Goal: Task Accomplishment & Management: Manage account settings

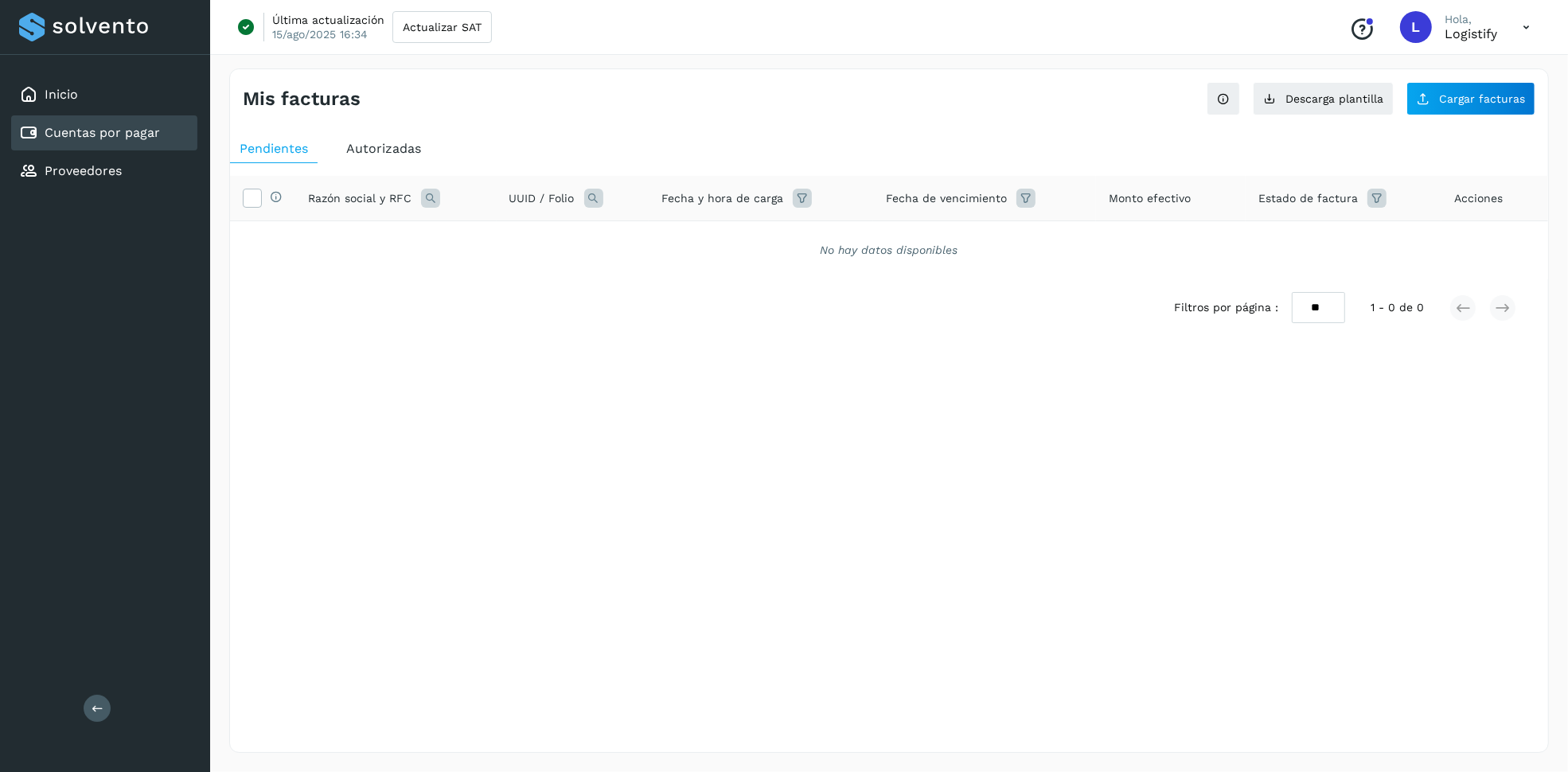
click at [368, 151] on span "Autorizadas" at bounding box center [384, 148] width 75 height 15
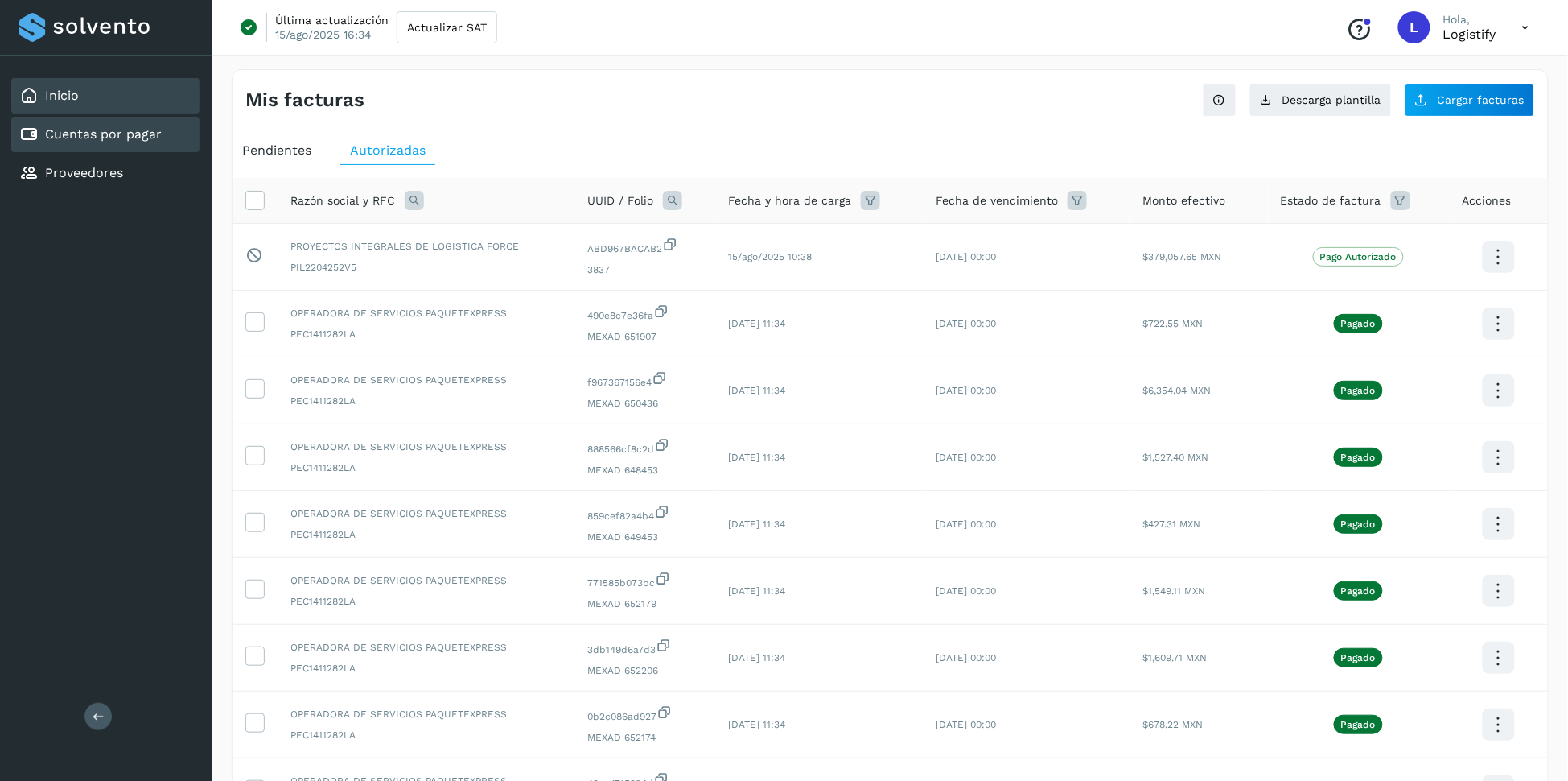
click at [87, 110] on div "Inicio" at bounding box center [105, 95] width 188 height 35
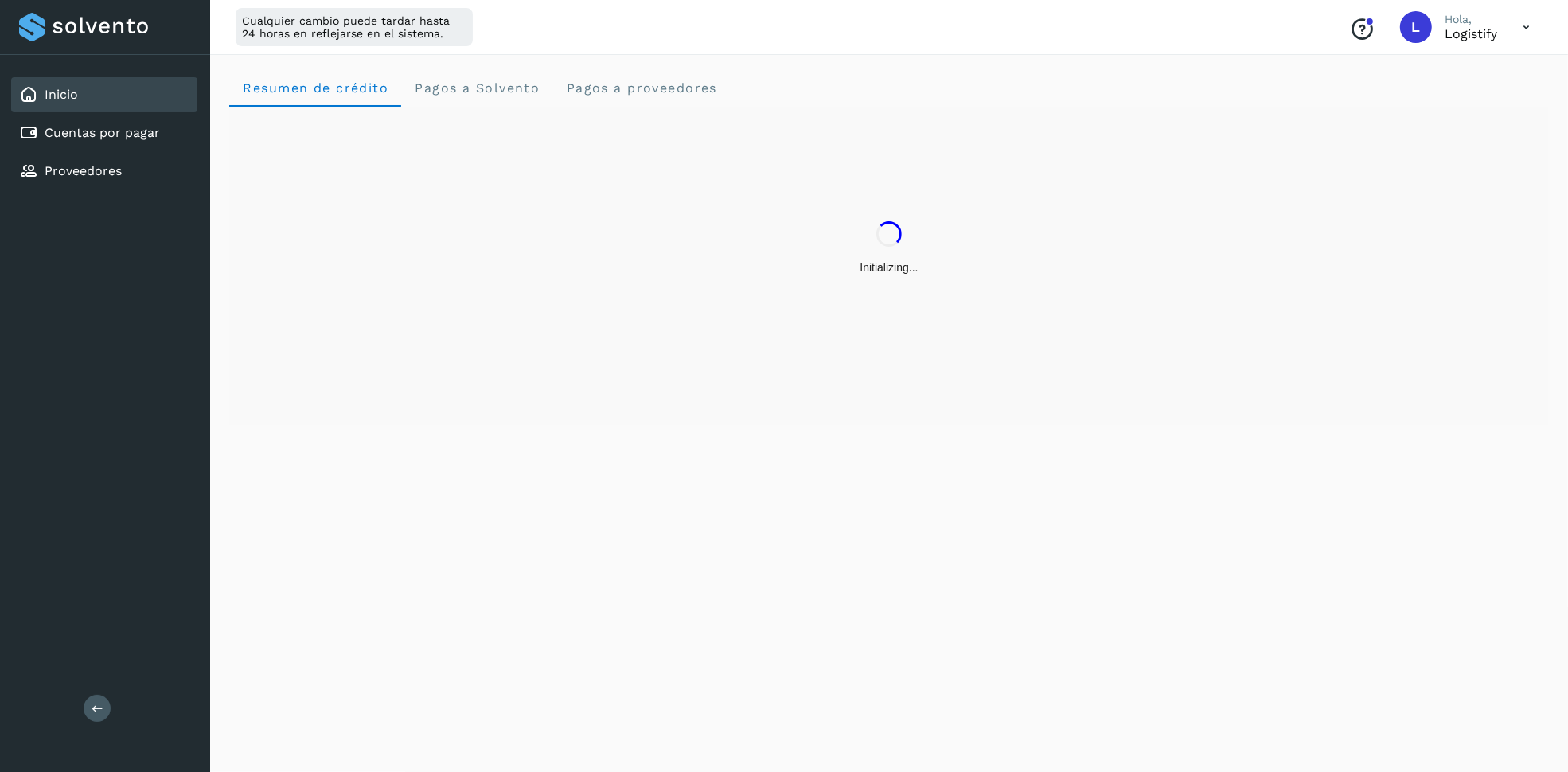
click at [84, 96] on div "Inicio" at bounding box center [104, 94] width 186 height 35
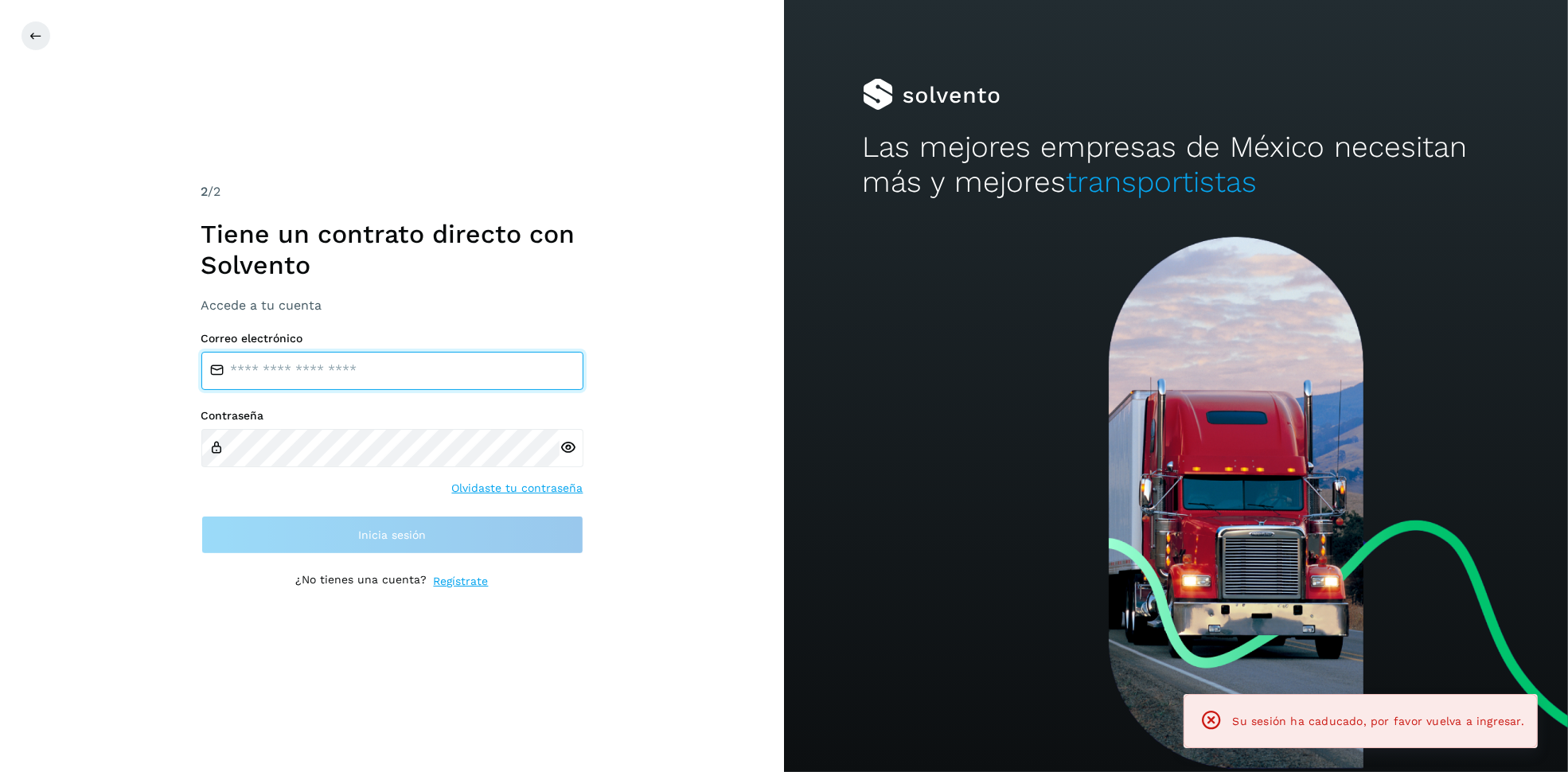
type input "**********"
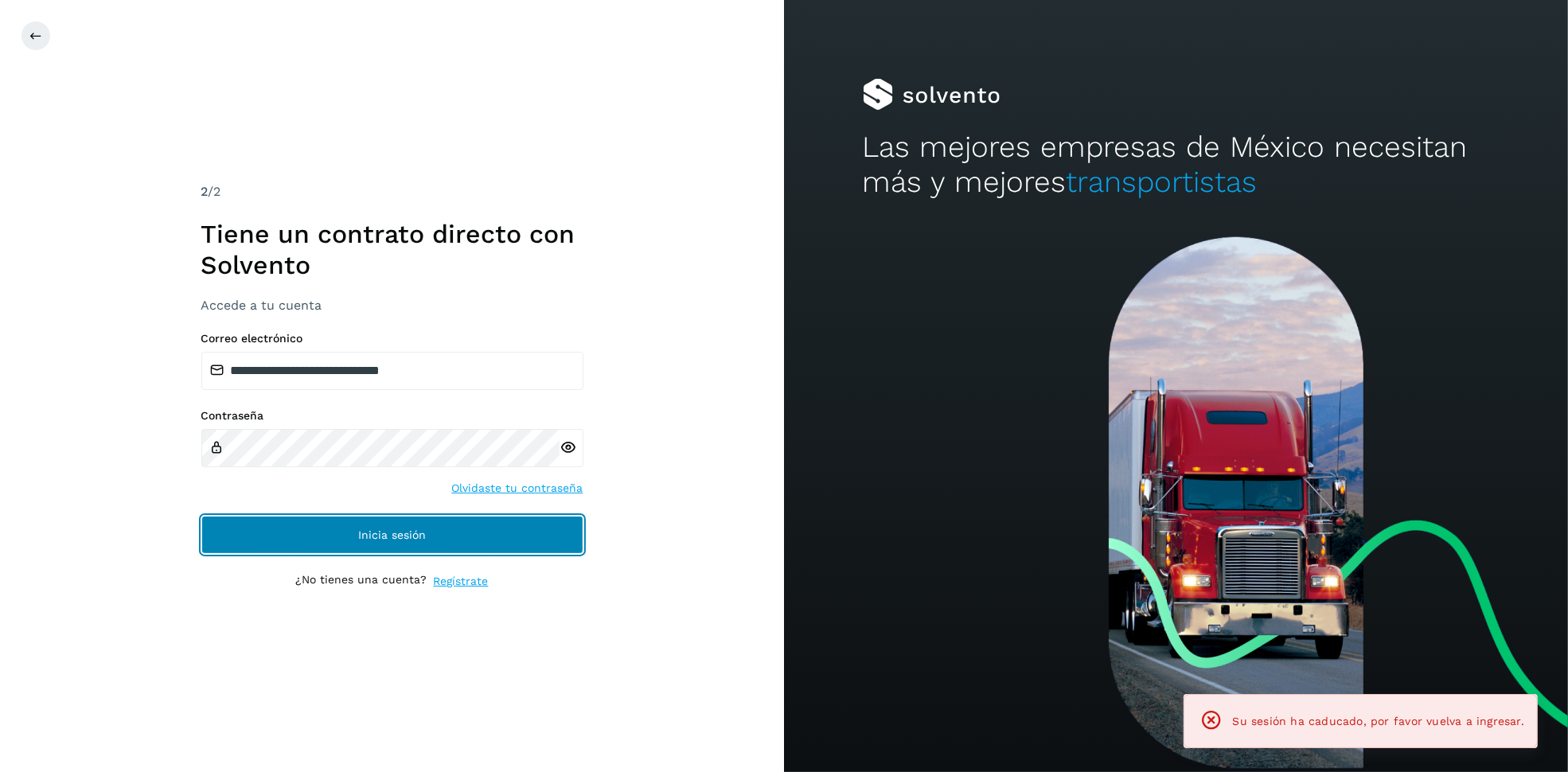
click at [490, 543] on button "Inicia sesión" at bounding box center [392, 534] width 382 height 38
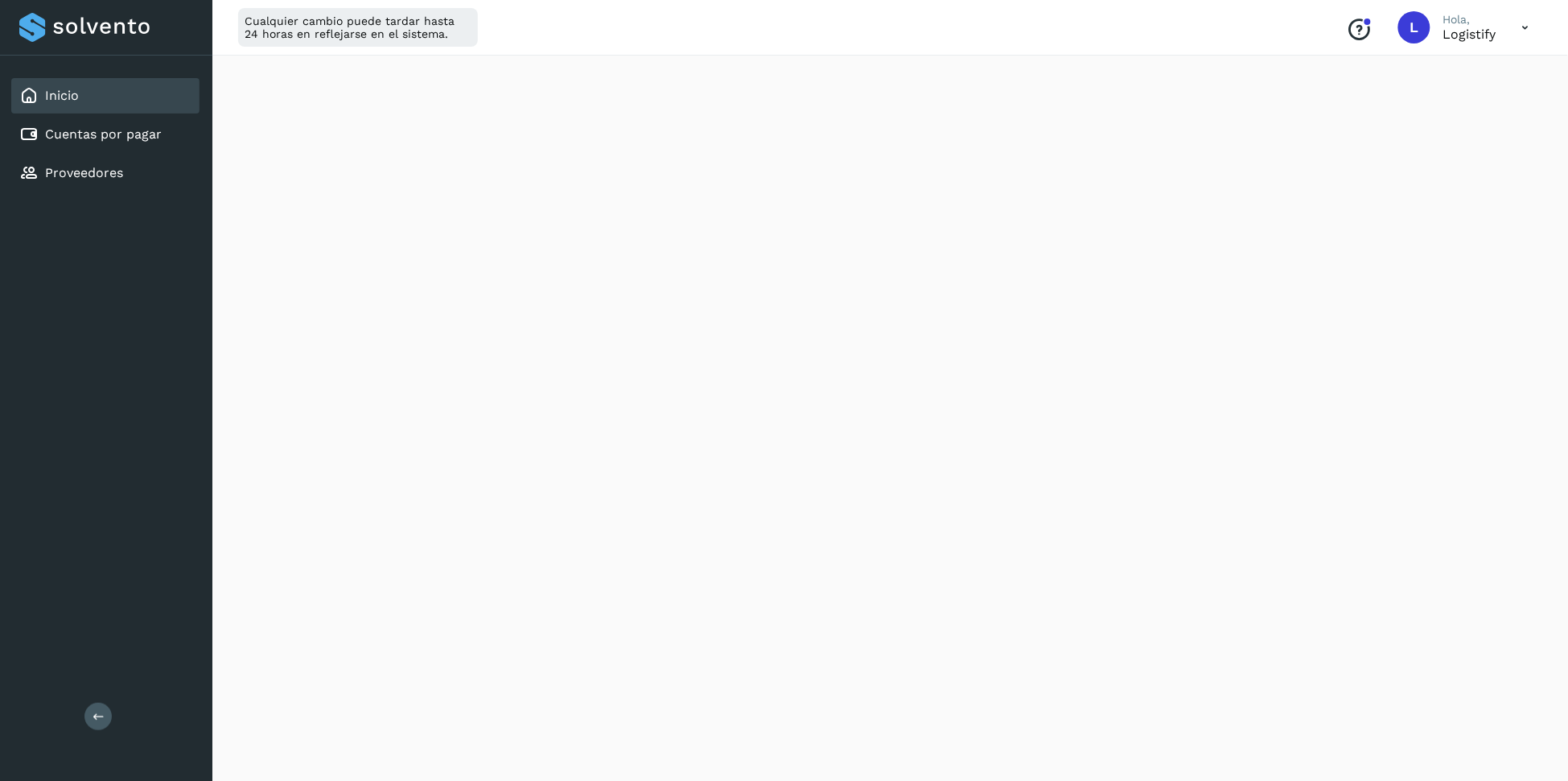
scroll to position [239, 0]
